Goal: Navigation & Orientation: Find specific page/section

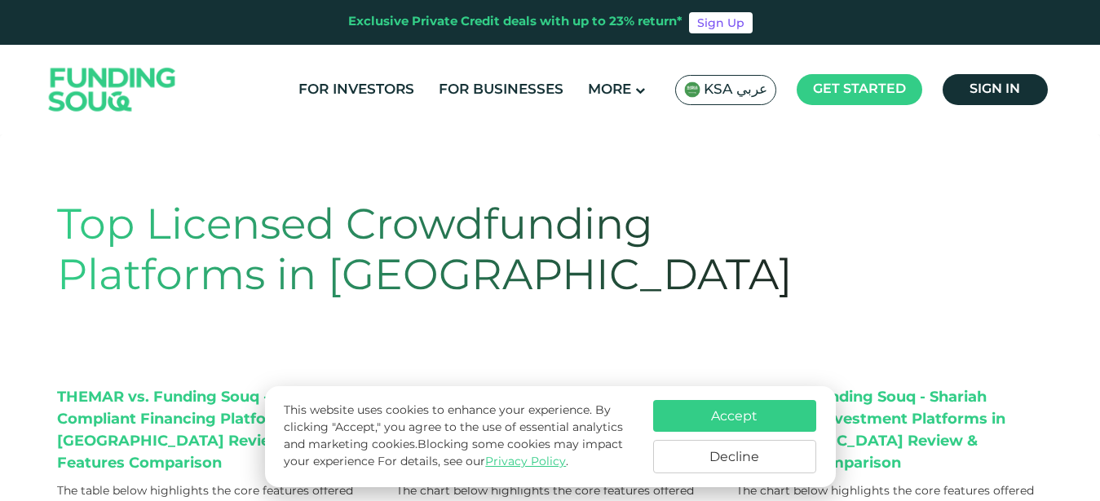
click at [721, 408] on button "Accept" at bounding box center [734, 416] width 163 height 32
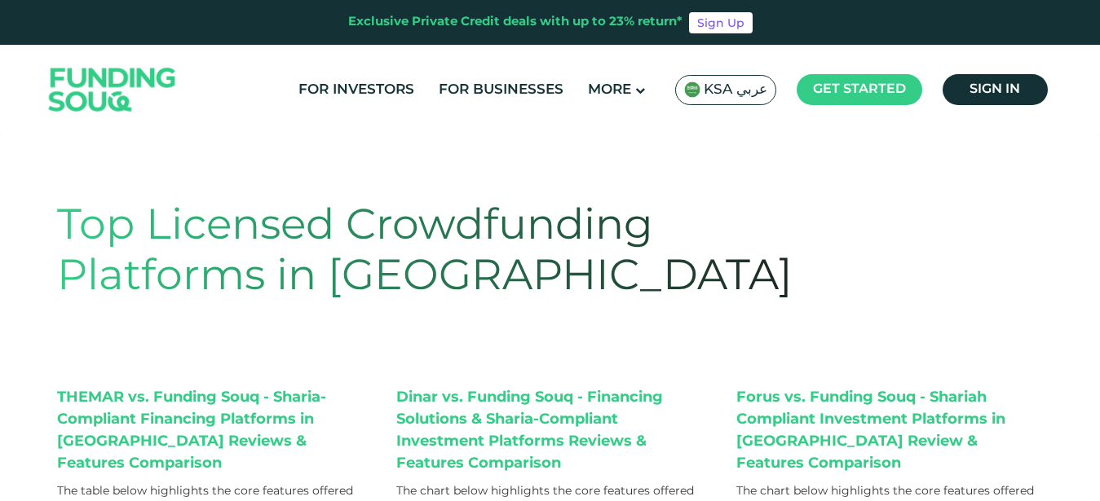
click at [744, 90] on span "KSA عربي" at bounding box center [736, 90] width 64 height 19
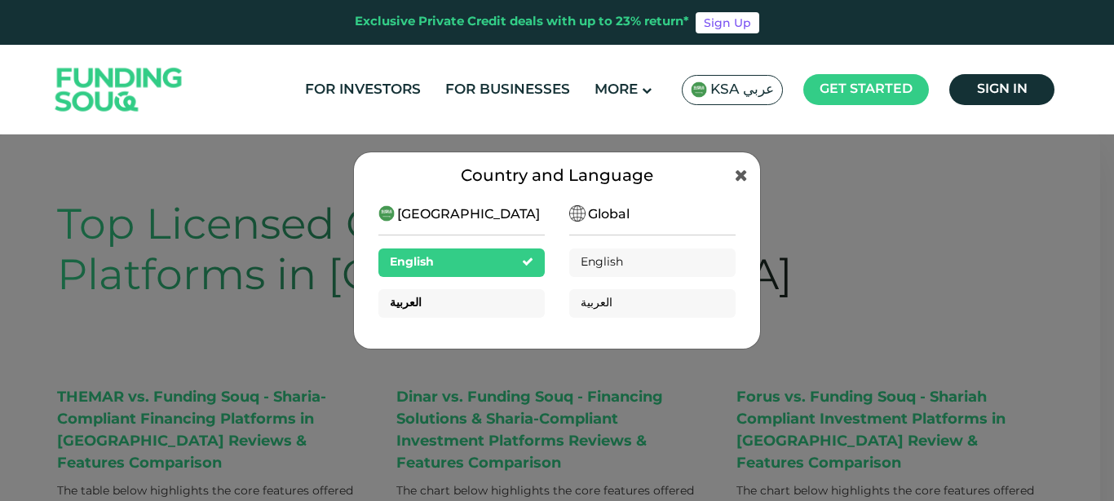
click at [448, 302] on div "العربية" at bounding box center [461, 303] width 166 height 29
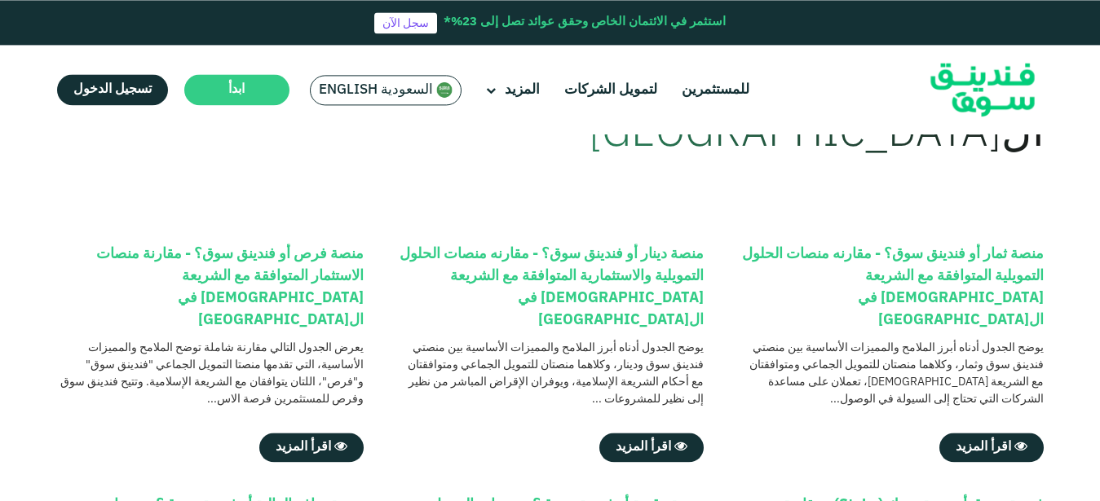
scroll to position [166, 0]
